Goal: Find specific page/section: Find specific page/section

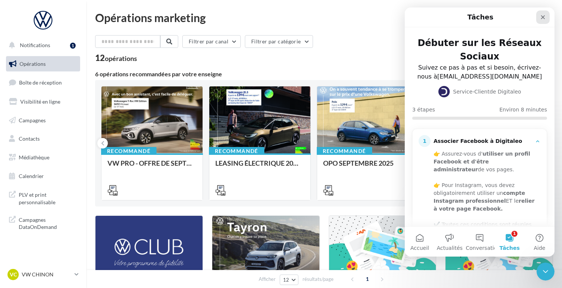
click at [543, 18] on icon "Fermer" at bounding box center [543, 17] width 6 height 6
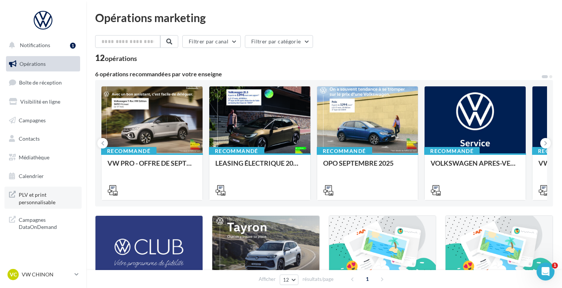
click at [43, 201] on span "PLV et print personnalisable" at bounding box center [48, 198] width 58 height 16
click at [76, 276] on icon at bounding box center [77, 275] width 4 height 6
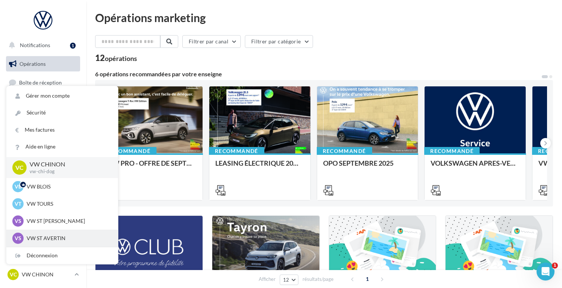
click at [40, 240] on p "VW ST AVERTIN" at bounding box center [68, 238] width 82 height 7
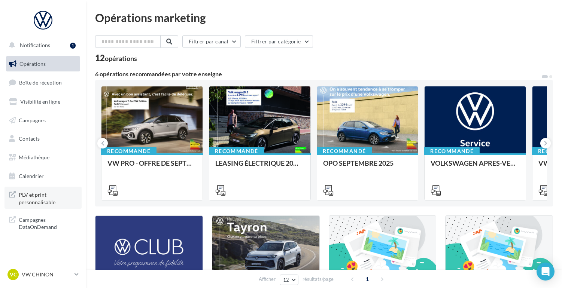
click at [36, 197] on span "PLV et print personnalisable" at bounding box center [48, 198] width 58 height 16
click at [42, 278] on p "VW CHINON" at bounding box center [47, 274] width 50 height 7
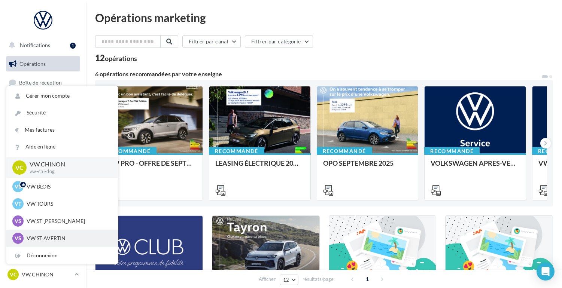
click at [45, 239] on p "VW ST AVERTIN" at bounding box center [68, 238] width 82 height 7
